Goal: Task Accomplishment & Management: Manage account settings

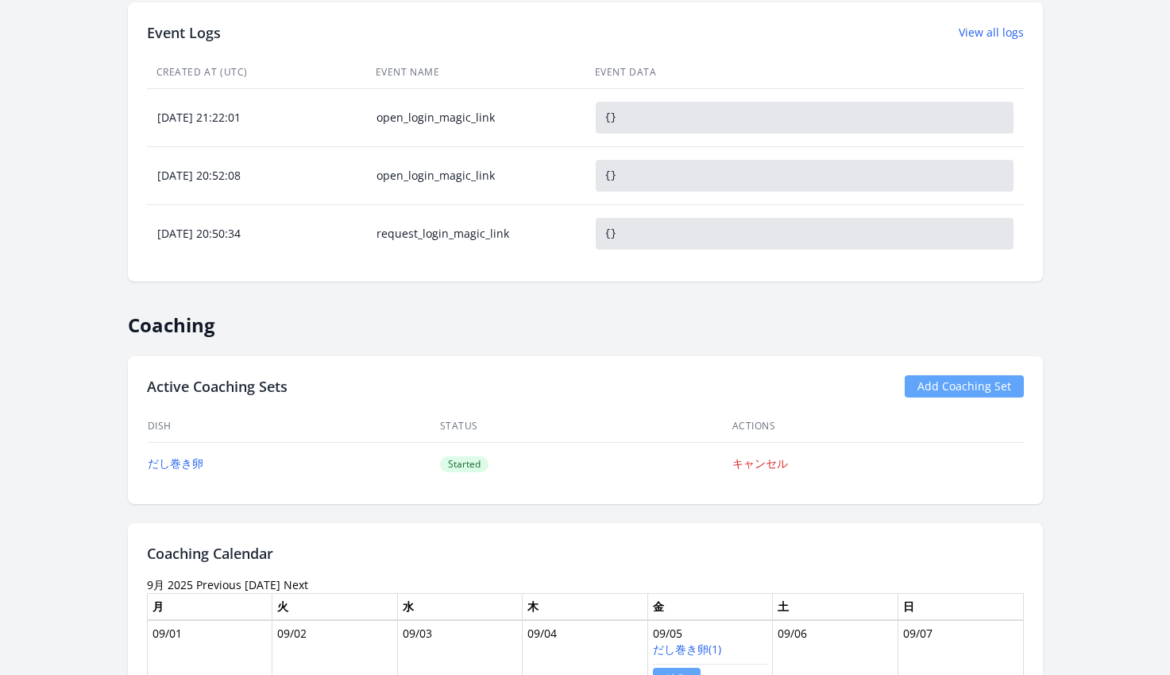
scroll to position [1031, 0]
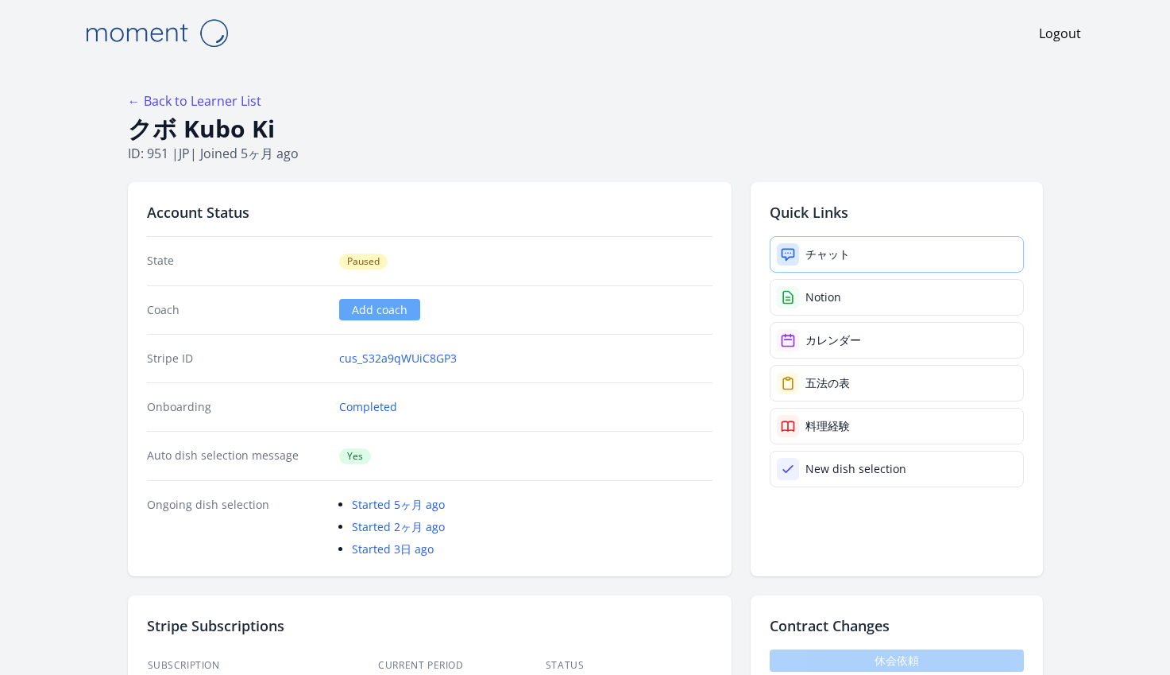
click at [818, 259] on div "チャット" at bounding box center [828, 254] width 44 height 16
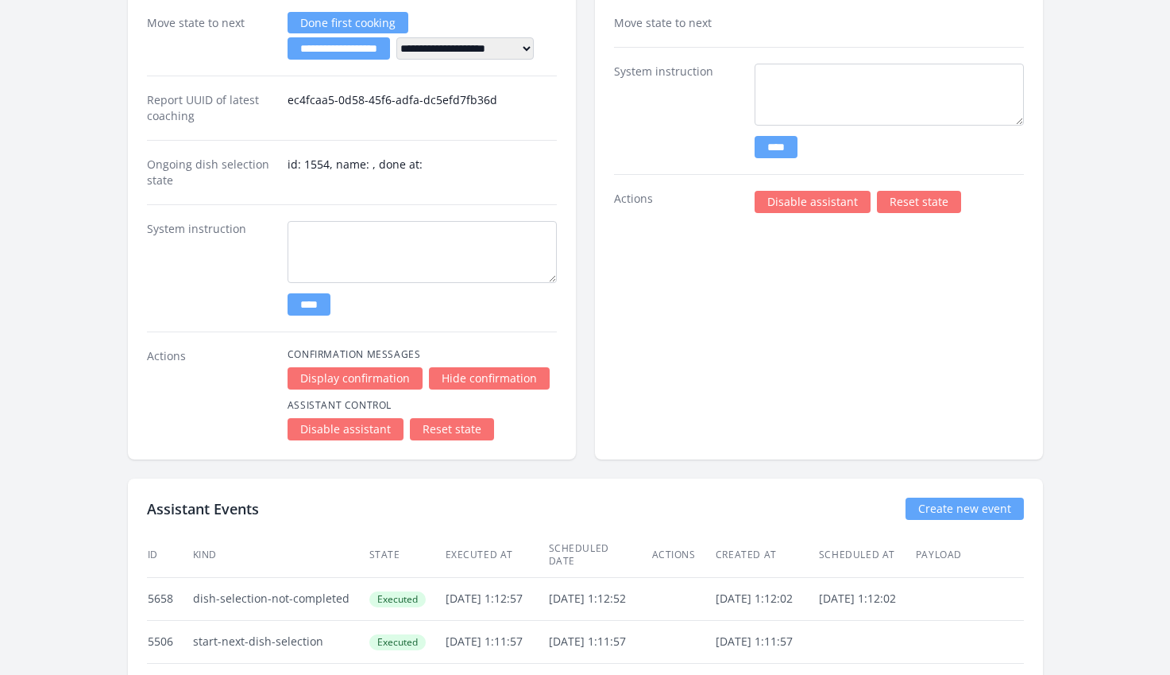
scroll to position [2991, 0]
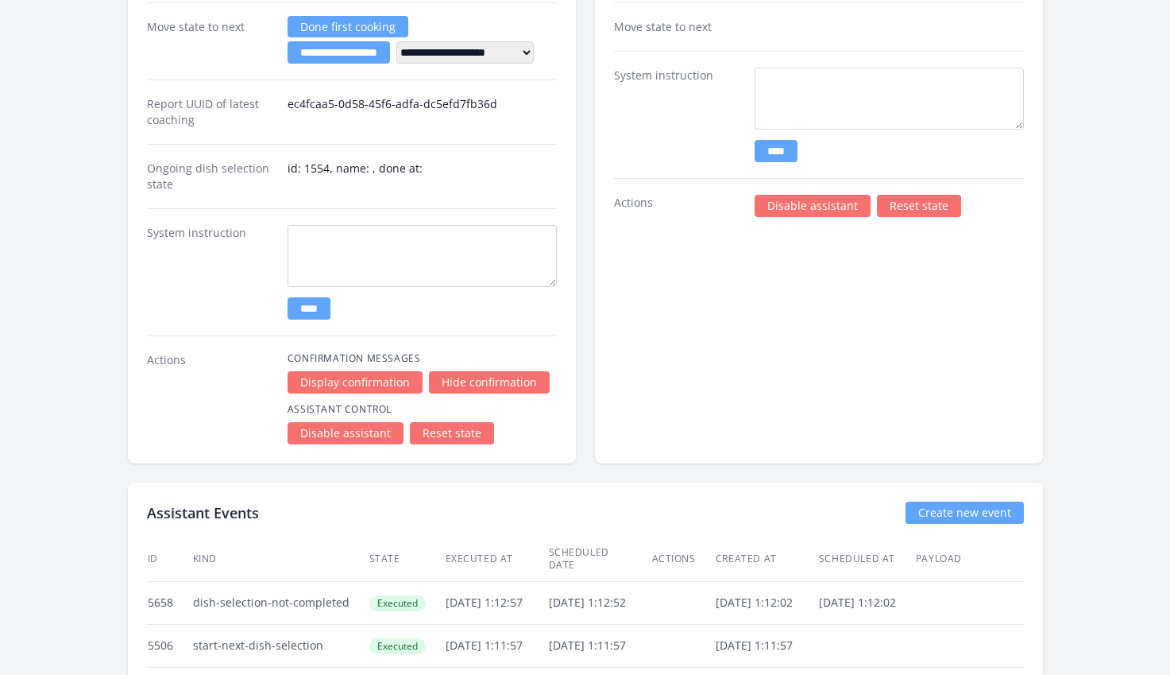
click at [806, 208] on link "Disable assistant" at bounding box center [813, 206] width 116 height 22
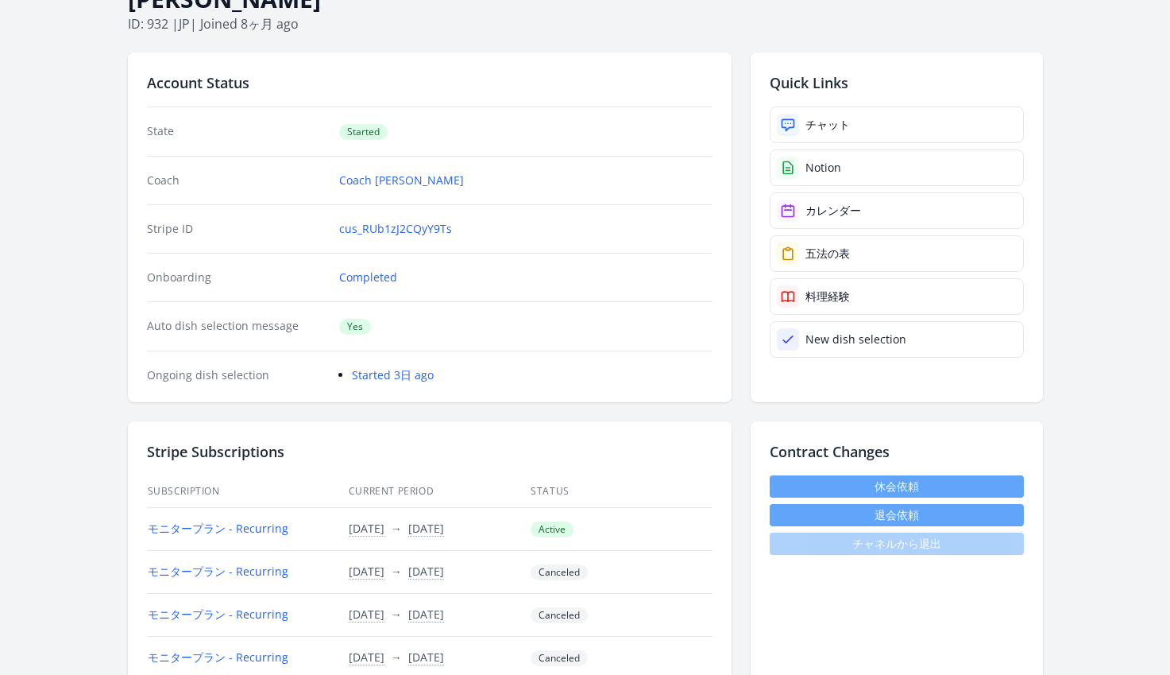
scroll to position [68, 0]
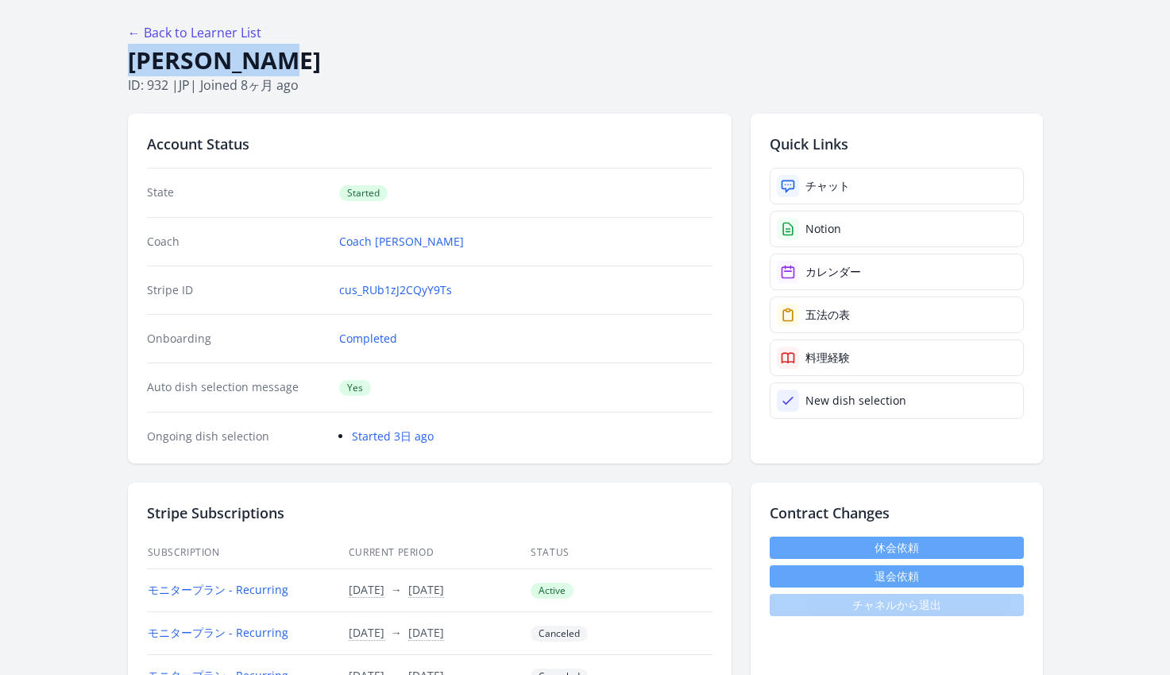
drag, startPoint x: 258, startPoint y: 62, endPoint x: 130, endPoint y: 60, distance: 127.9
click at [130, 60] on h1 "Ayaka Fujii" at bounding box center [585, 60] width 915 height 30
copy h1 "Ayaka Fujii"
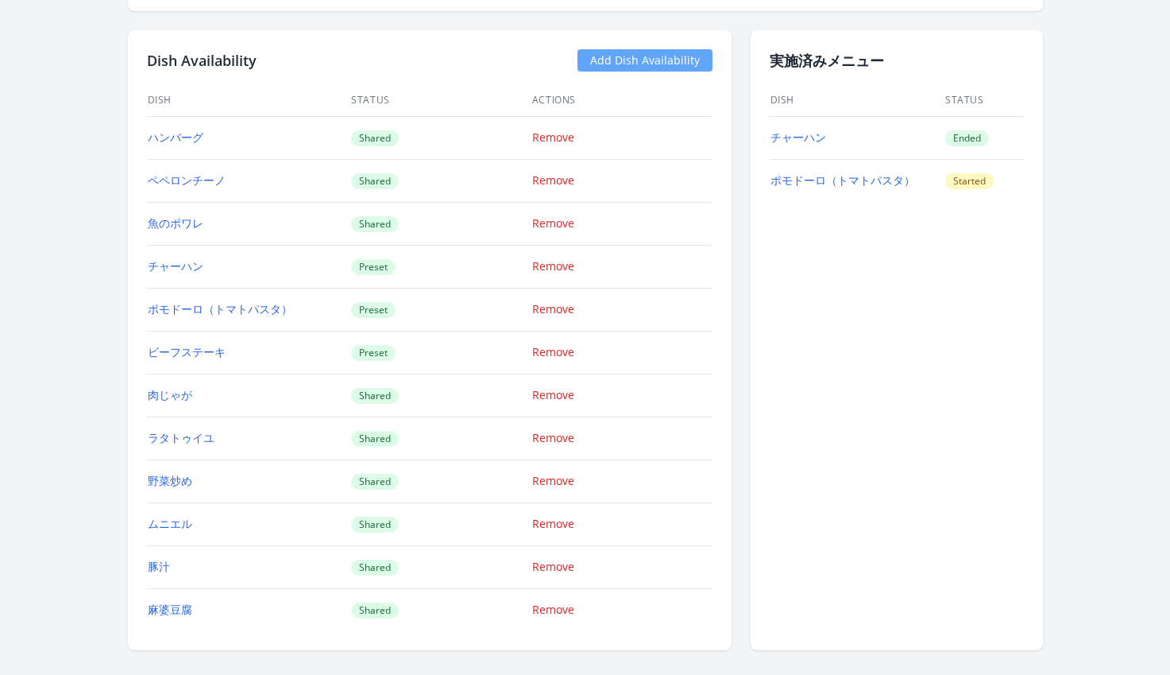
scroll to position [2159, 0]
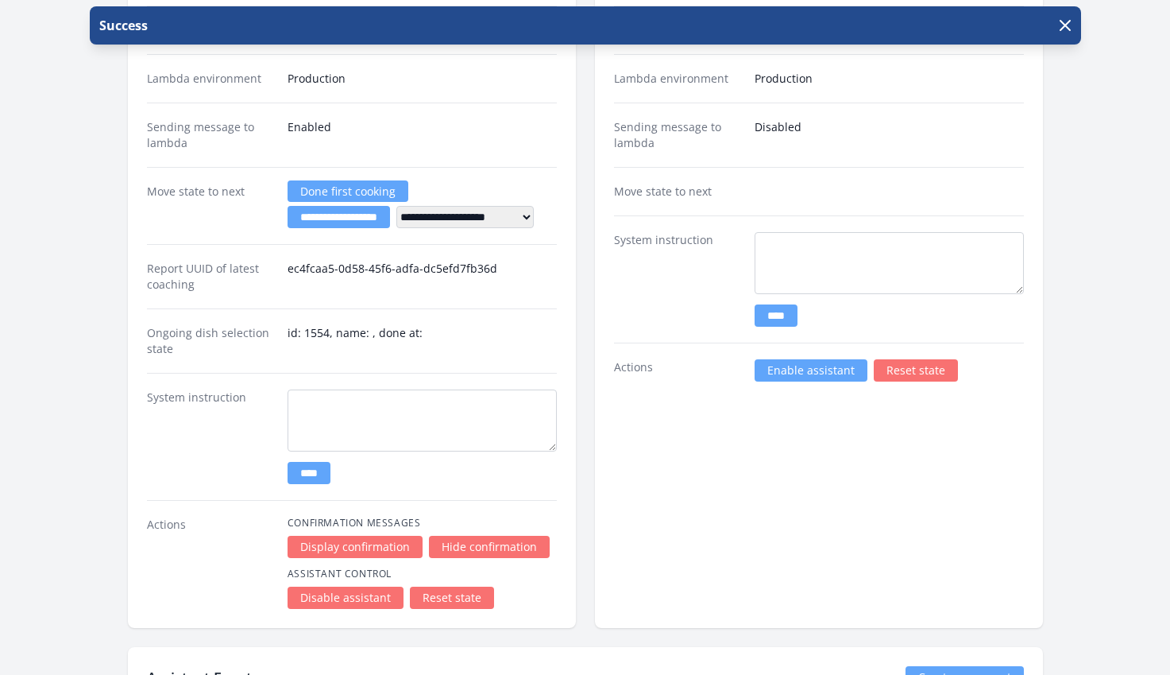
scroll to position [3048, 0]
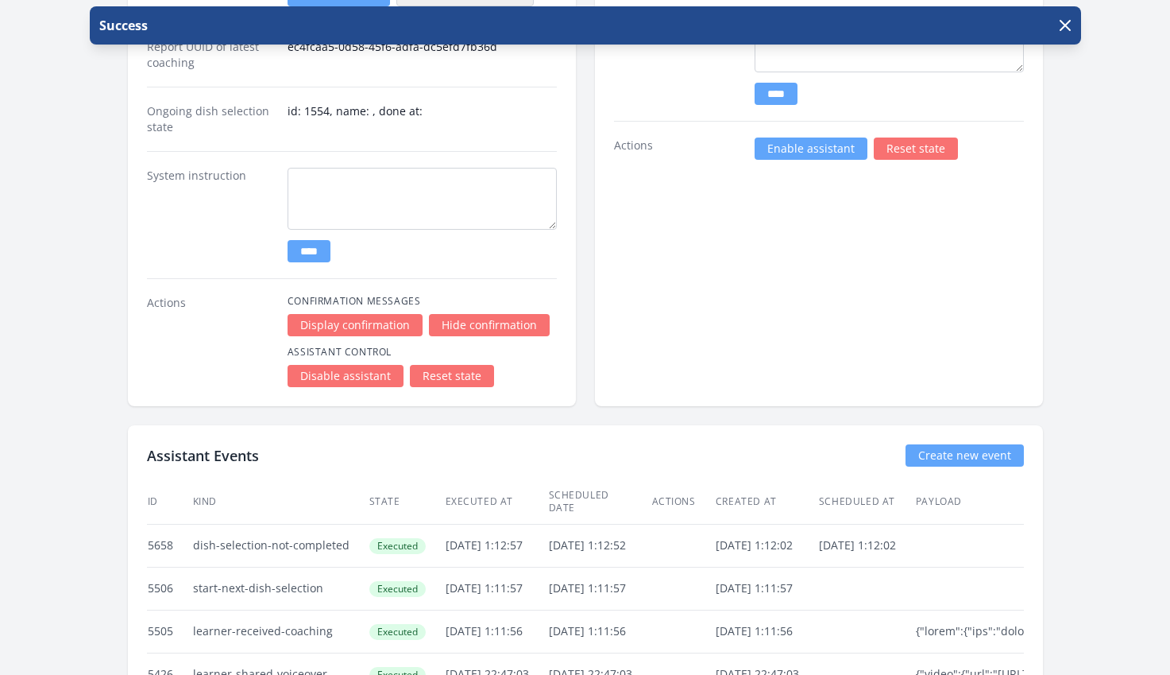
click at [338, 379] on link "Disable assistant" at bounding box center [346, 376] width 116 height 22
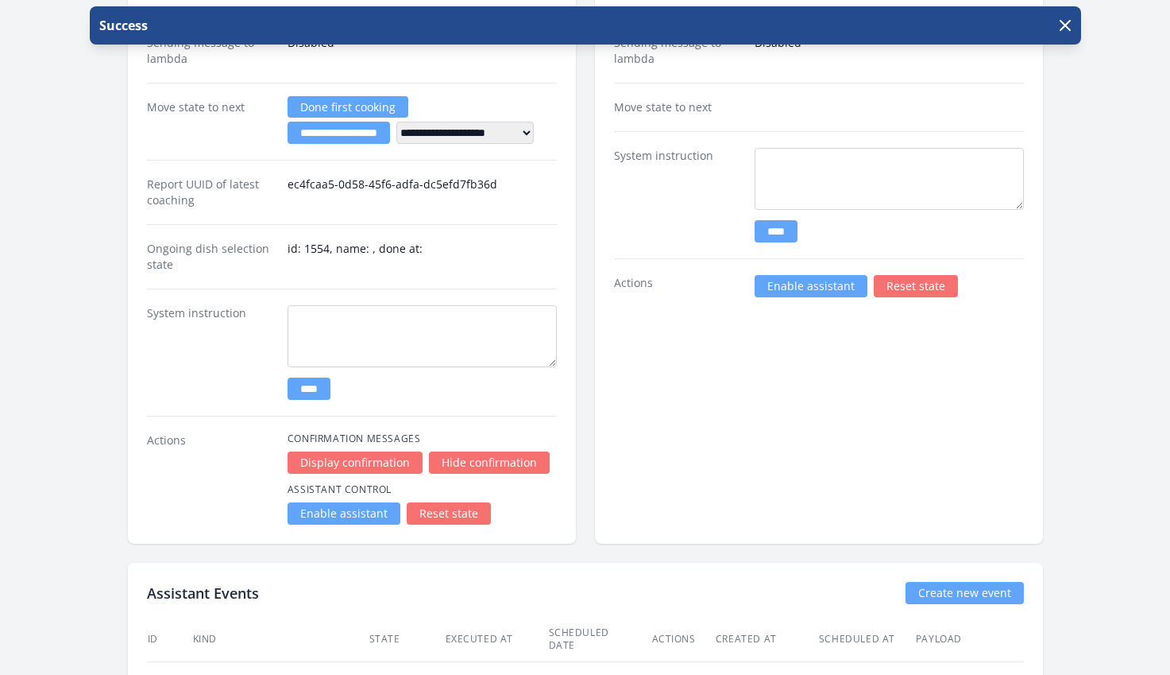
scroll to position [2902, 0]
